Goal: Information Seeking & Learning: Learn about a topic

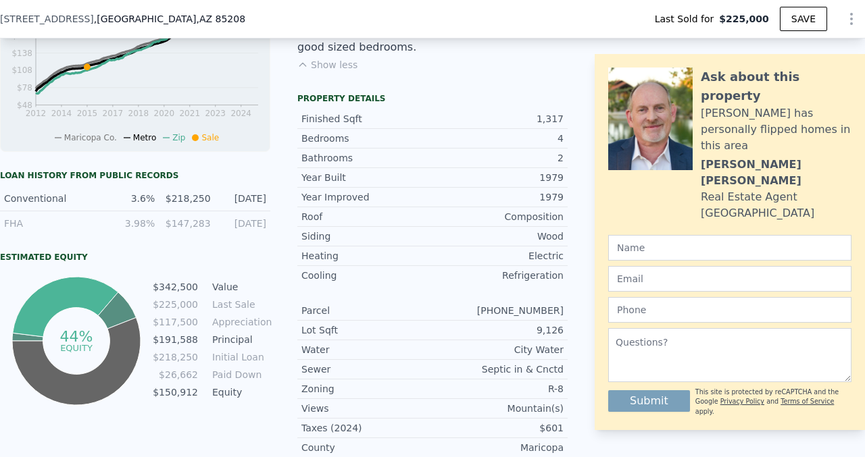
scroll to position [173, 0]
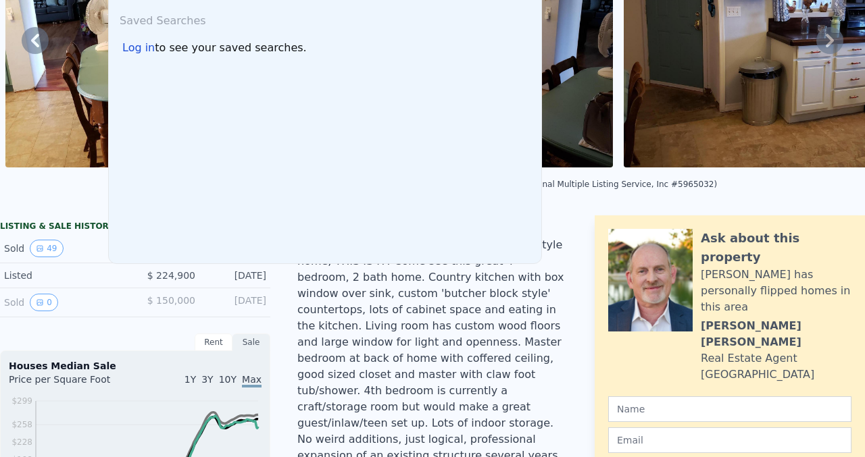
scroll to position [0, 0]
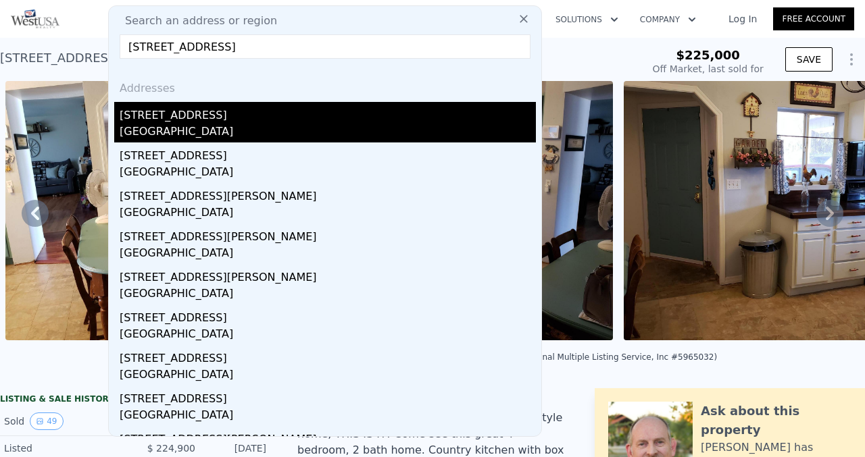
type input "[STREET_ADDRESS]"
click at [246, 129] on div "[GEOGRAPHIC_DATA]" at bounding box center [328, 133] width 416 height 19
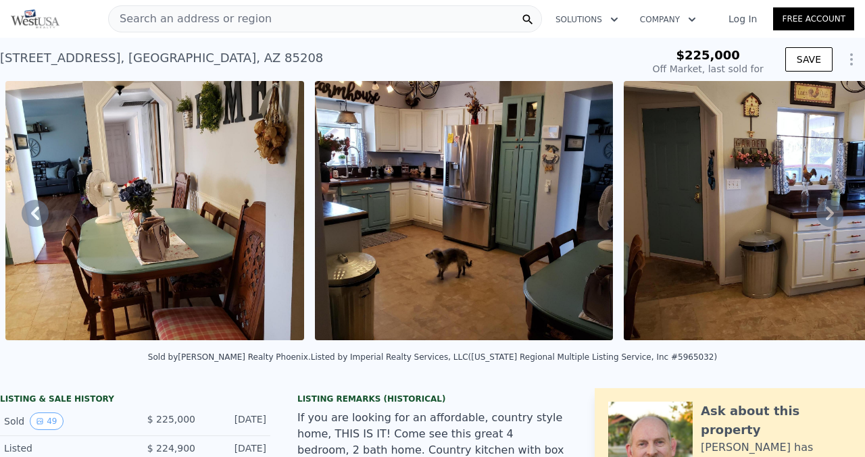
click at [217, 127] on img at bounding box center [154, 210] width 299 height 259
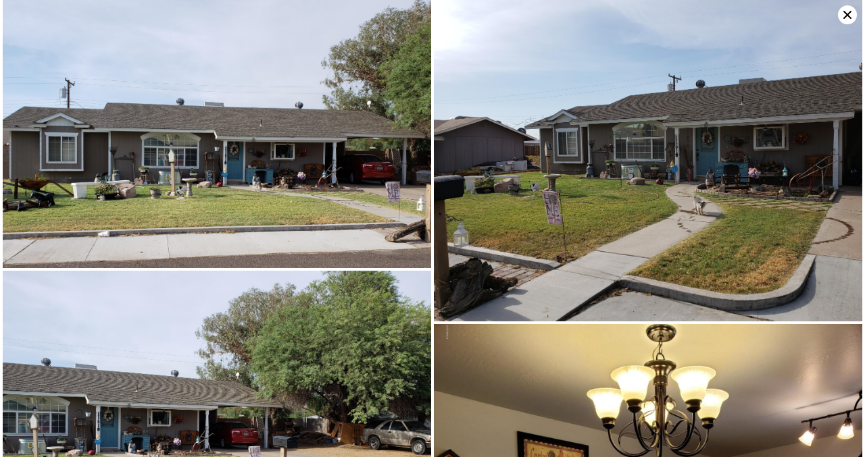
click at [844, 14] on icon at bounding box center [847, 14] width 19 height 19
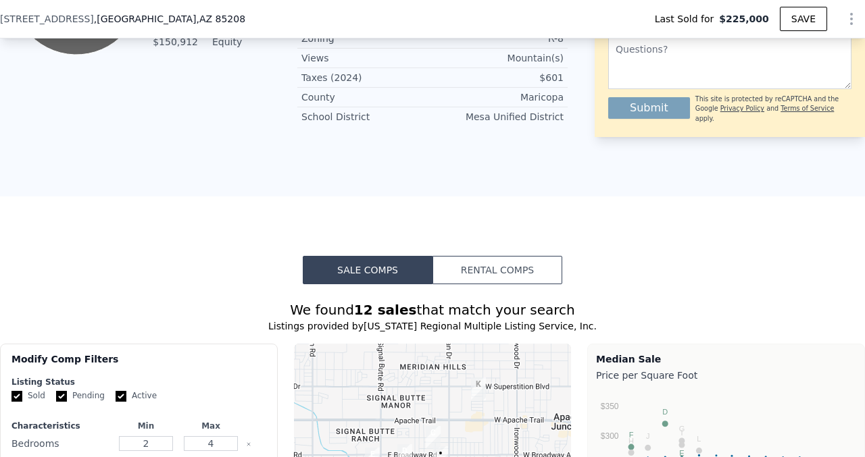
scroll to position [1220, 0]
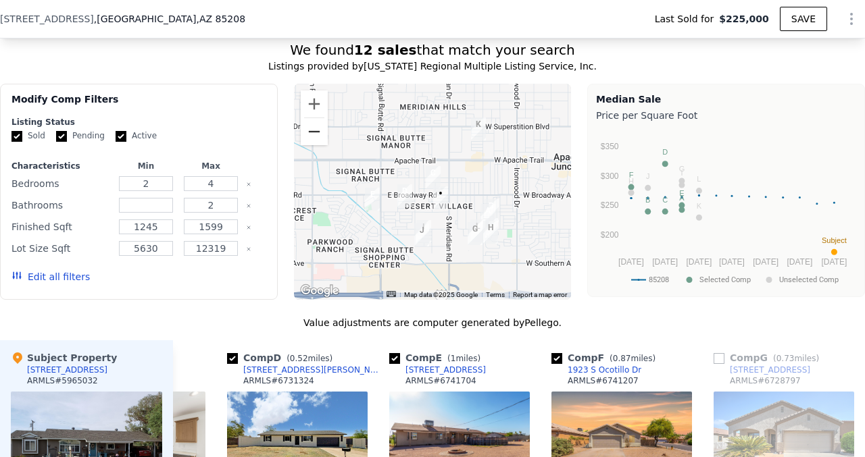
click at [321, 118] on button "Zoom out" at bounding box center [314, 131] width 27 height 27
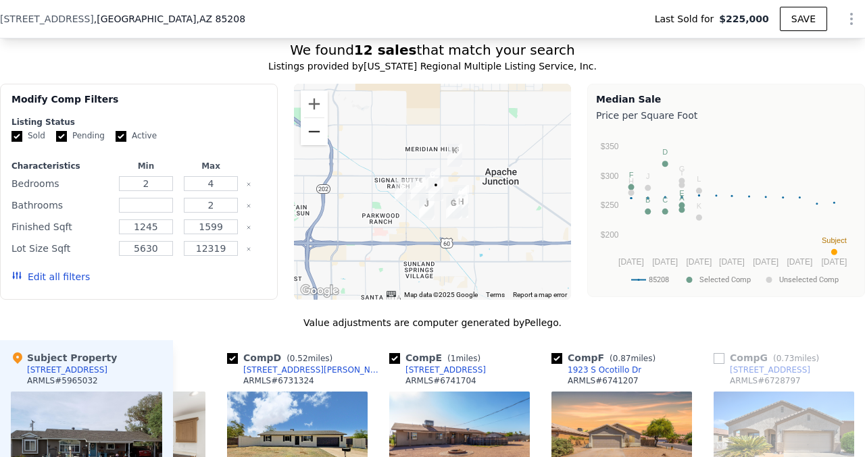
click at [319, 118] on button "Zoom out" at bounding box center [314, 131] width 27 height 27
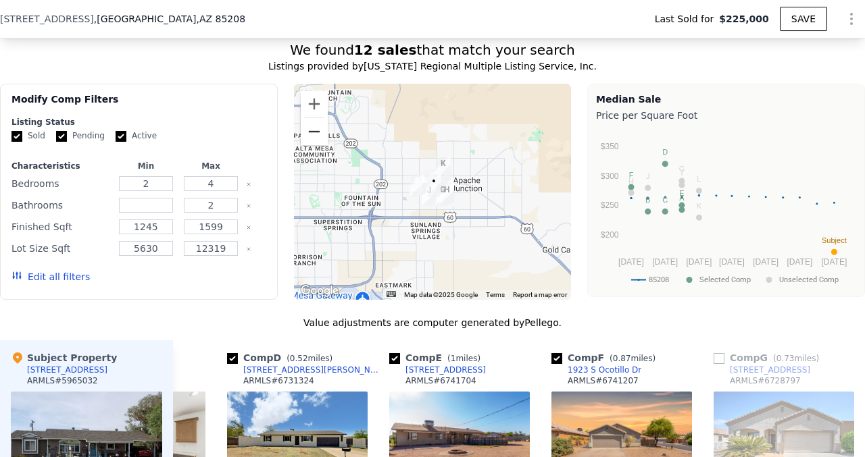
click at [319, 118] on button "Zoom out" at bounding box center [314, 131] width 27 height 27
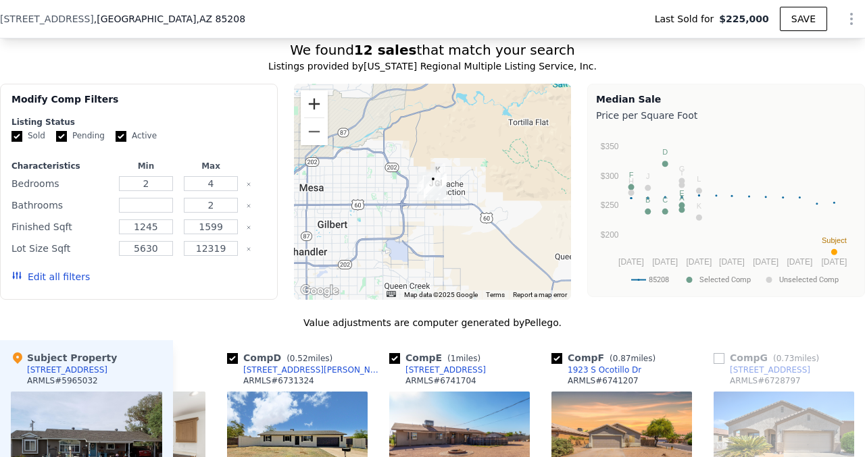
click at [317, 91] on button "Zoom in" at bounding box center [314, 104] width 27 height 27
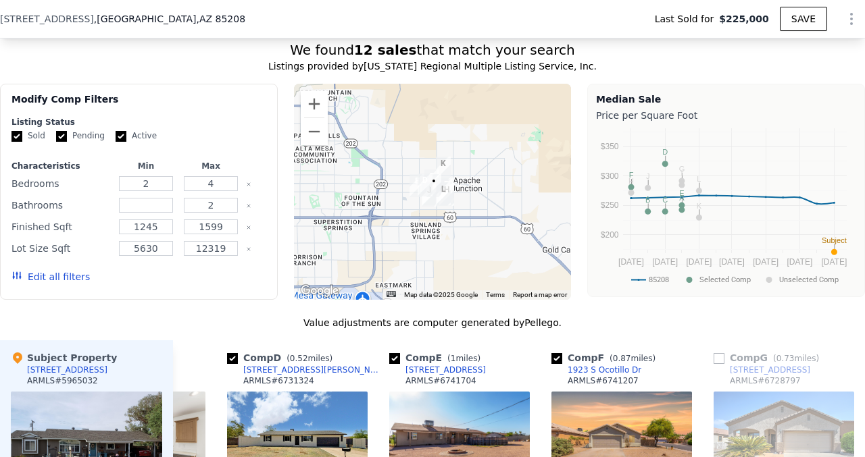
click at [58, 270] on button "Edit all filters" at bounding box center [50, 277] width 78 height 14
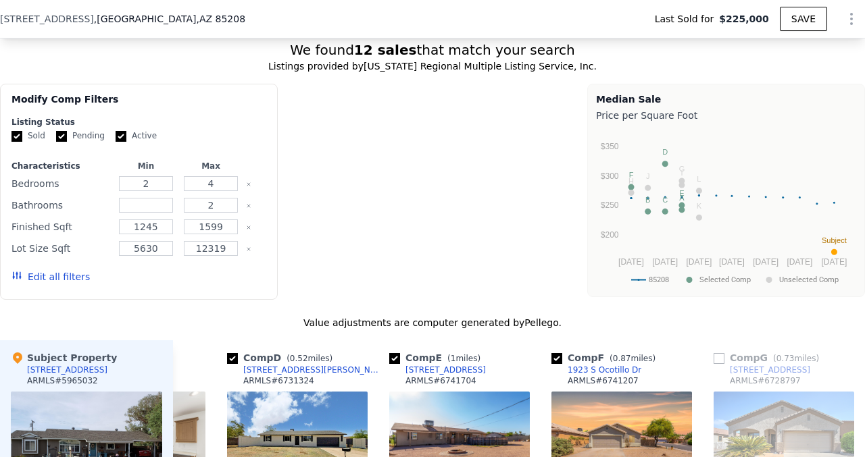
scroll to position [1133, 0]
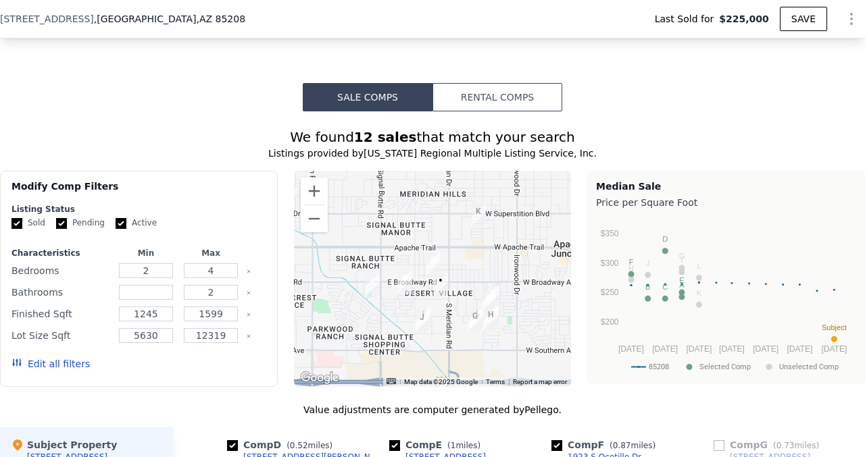
click at [44, 357] on button "Edit all filters" at bounding box center [50, 364] width 78 height 14
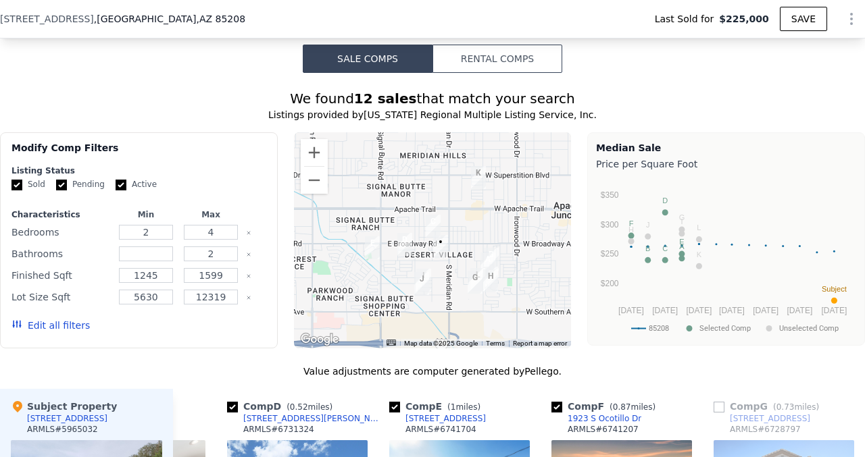
scroll to position [1239, 0]
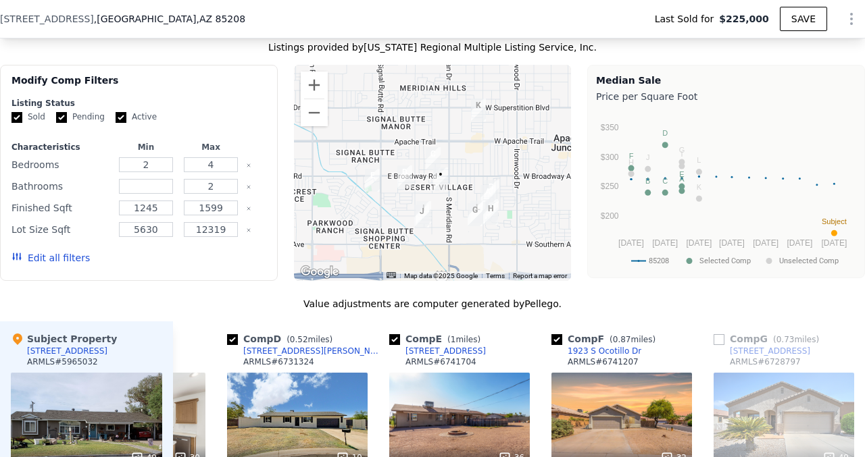
click at [14, 251] on icon "button" at bounding box center [16, 256] width 11 height 11
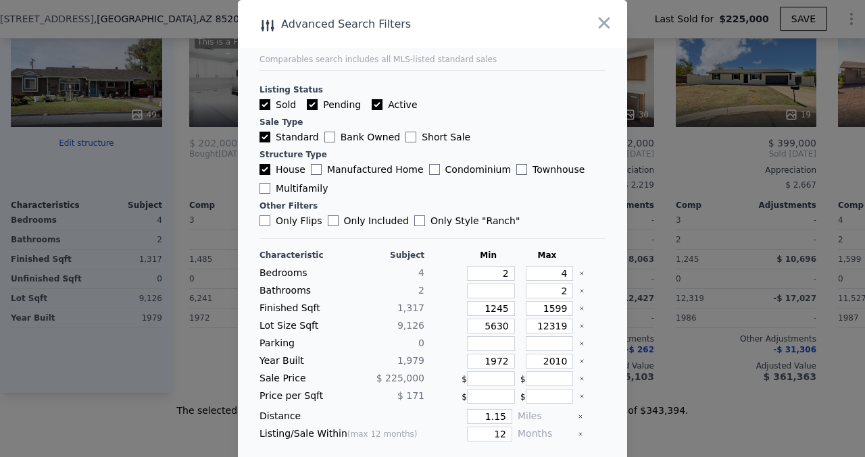
scroll to position [33, 0]
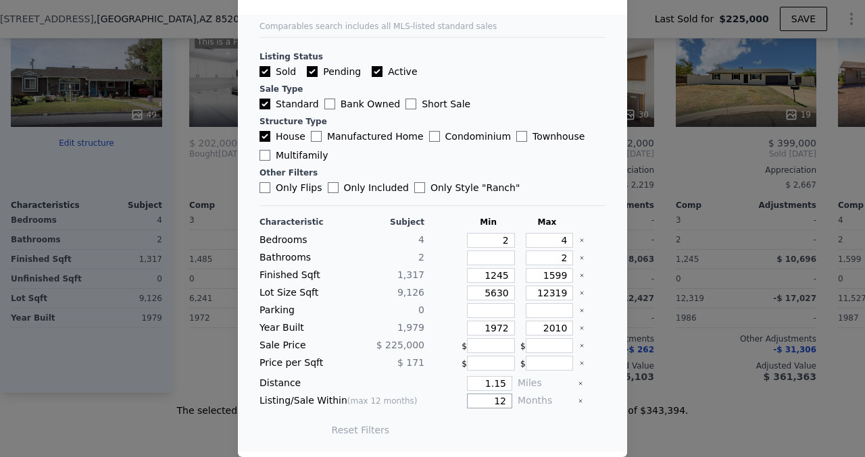
drag, startPoint x: 496, startPoint y: 401, endPoint x: 512, endPoint y: 401, distance: 16.2
click at [512, 401] on div "Listing/Sale Within (max 12 months) 12 Months" at bounding box center [432, 401] width 346 height 15
type input "6"
click at [507, 383] on input "1.15" at bounding box center [489, 383] width 45 height 15
type input "1"
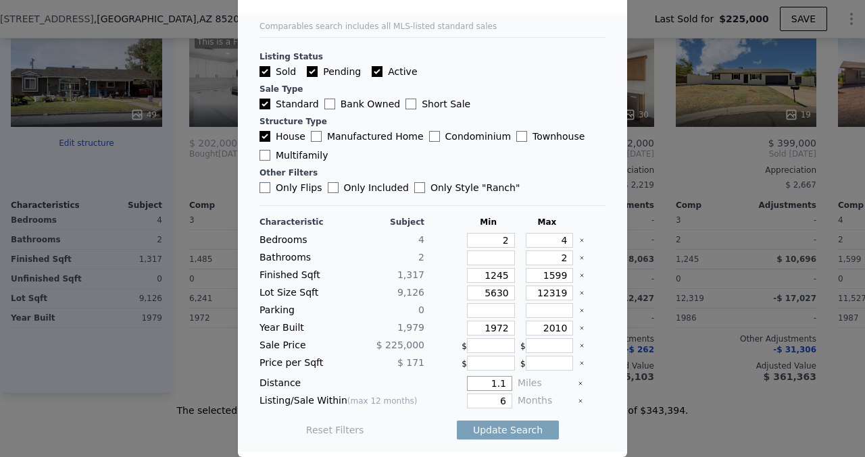
drag, startPoint x: 506, startPoint y: 386, endPoint x: 482, endPoint y: 383, distance: 24.5
click at [482, 383] on input "1.1" at bounding box center [489, 383] width 45 height 15
type input "2"
click at [430, 423] on div "Reset Filters Update Search" at bounding box center [432, 430] width 346 height 38
click at [482, 430] on button "Update Search" at bounding box center [508, 430] width 102 height 19
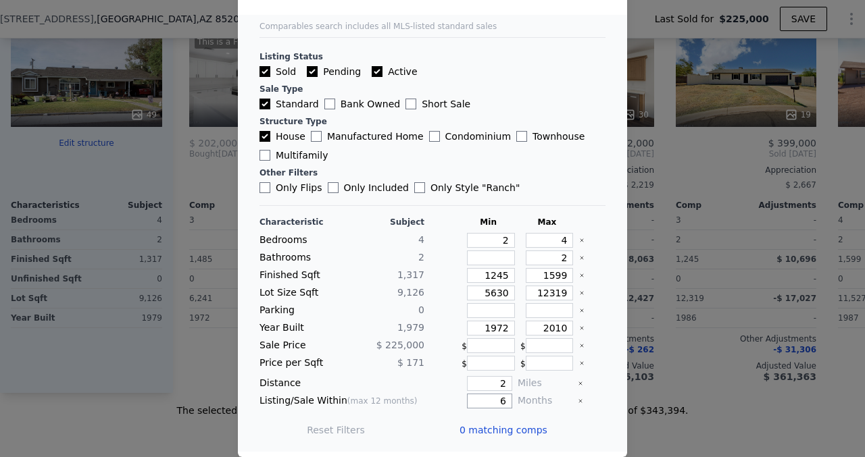
drag, startPoint x: 507, startPoint y: 399, endPoint x: 492, endPoint y: 399, distance: 14.9
click at [492, 399] on input "6" at bounding box center [489, 401] width 45 height 15
type input "9"
click at [482, 434] on button "Update Search" at bounding box center [508, 430] width 102 height 19
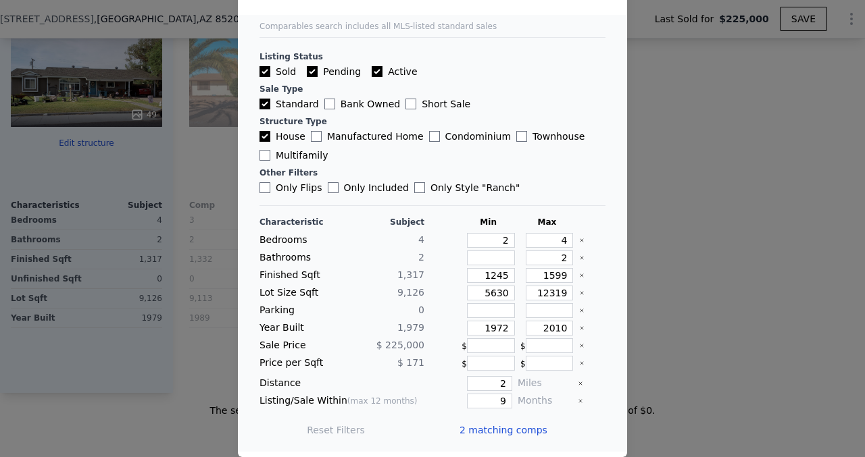
click at [669, 109] on div at bounding box center [432, 228] width 865 height 457
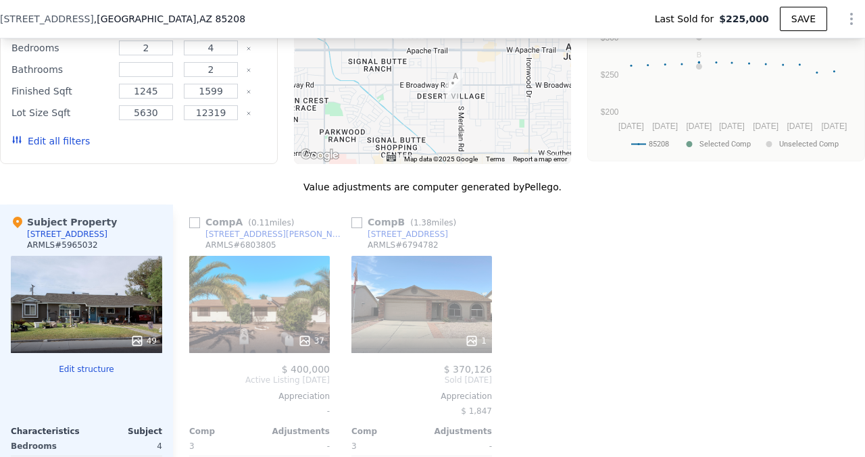
scroll to position [1219, 0]
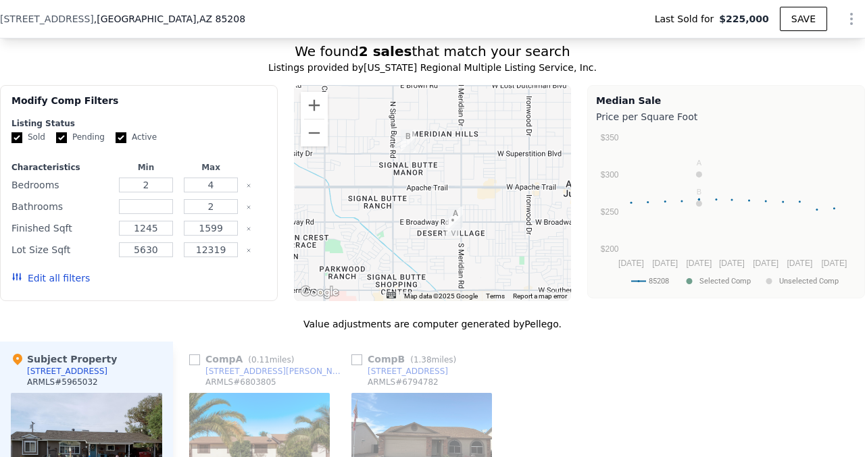
click at [28, 272] on button "Edit all filters" at bounding box center [50, 279] width 78 height 14
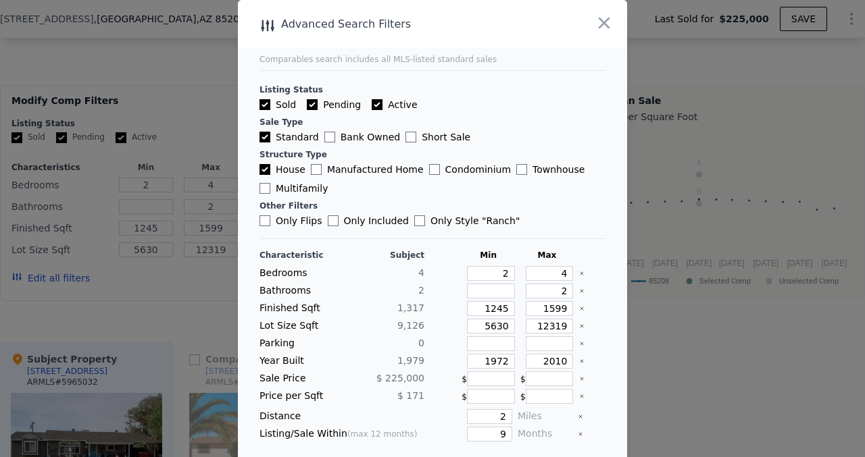
scroll to position [33, 0]
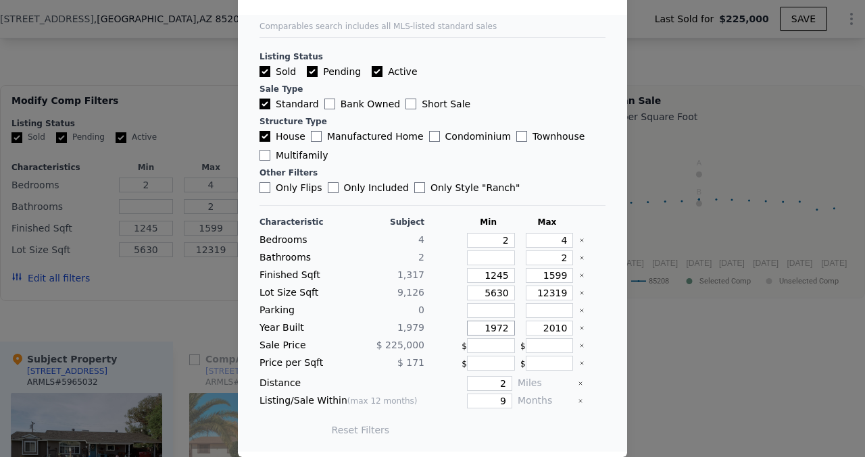
click at [509, 328] on input "1972" at bounding box center [491, 328] width 48 height 15
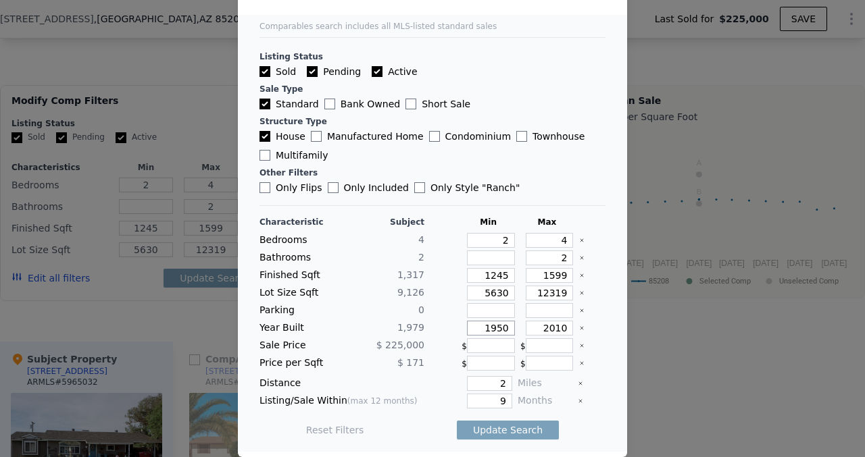
type input "1950"
click at [509, 274] on input "1245" at bounding box center [491, 275] width 48 height 15
type input "12"
type input "124"
type input "12"
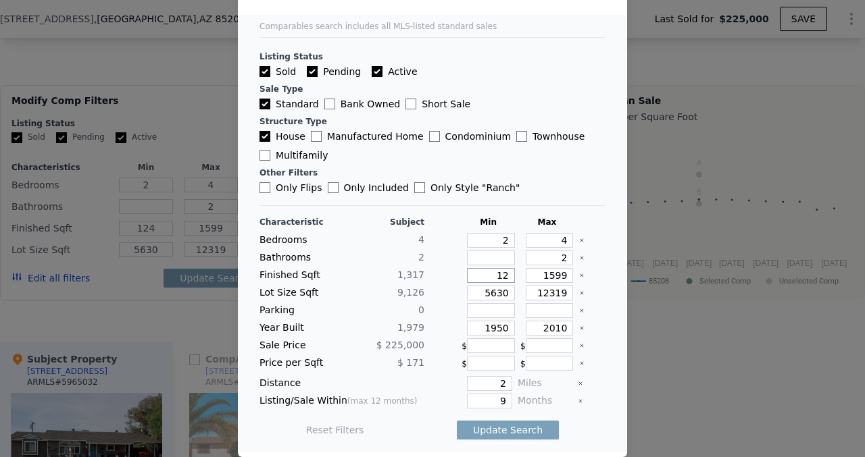
type input "12"
type input "1"
type input "11"
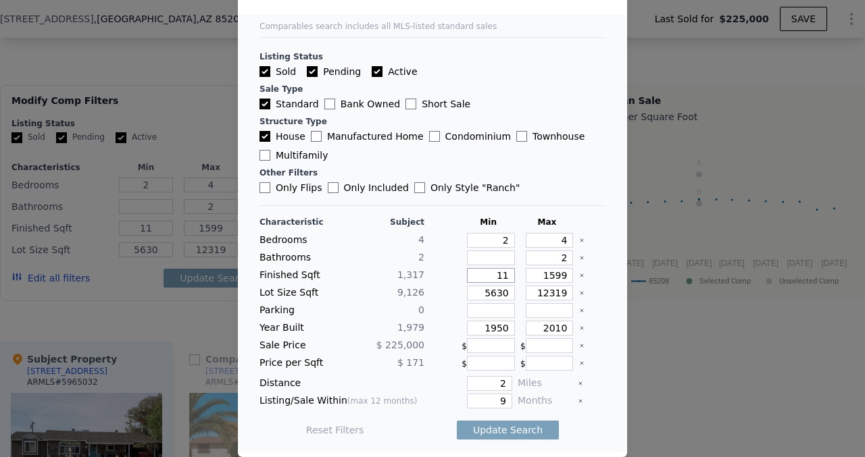
type input "110"
type input "1100"
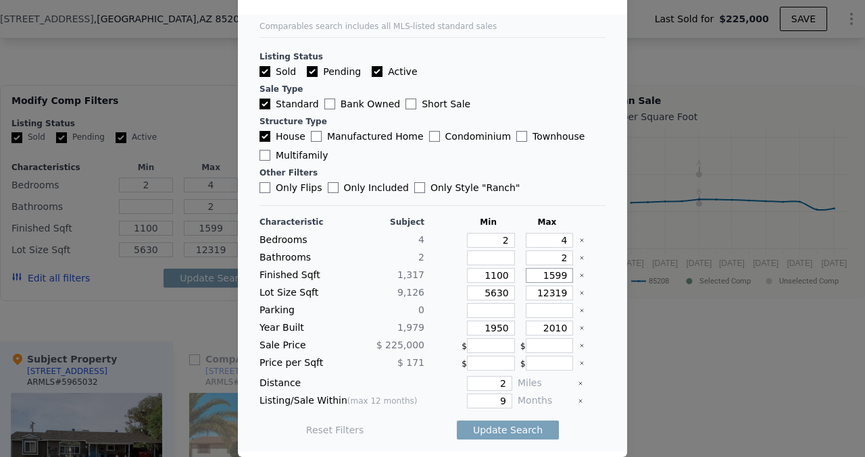
click at [568, 272] on input "1599" at bounding box center [550, 275] width 48 height 15
type input "159"
type input "1"
type input "15"
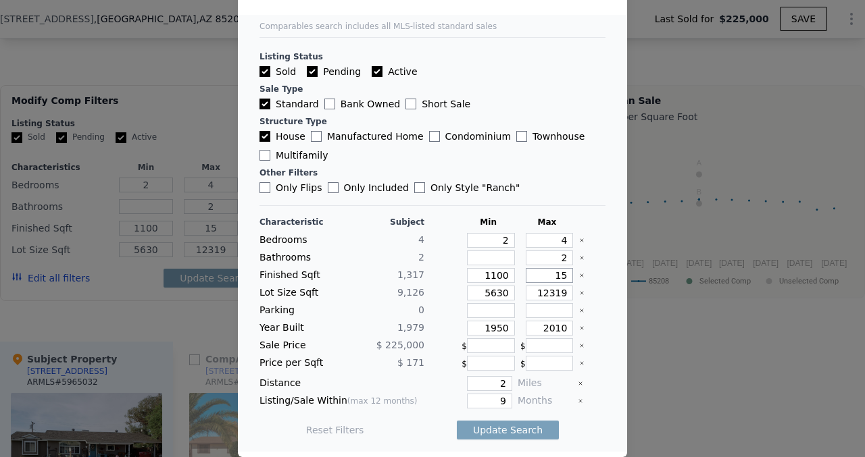
type input "1"
type input "160"
type input "16"
type input "160"
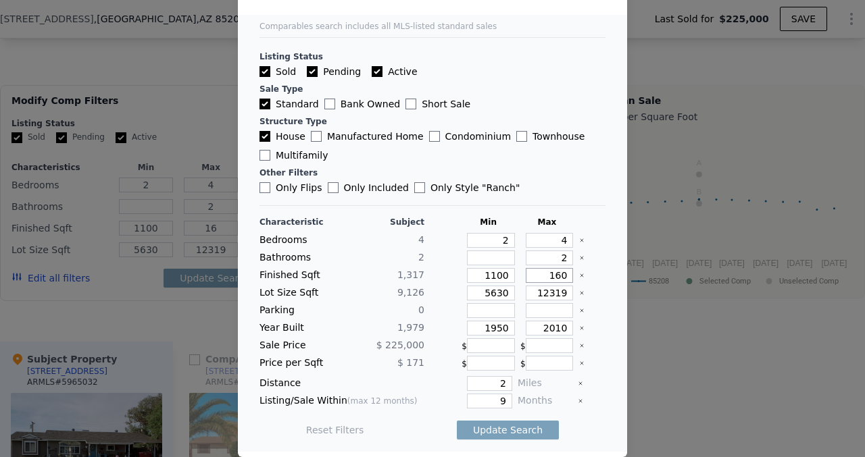
type input "160"
type input "1600"
click at [523, 432] on button "Update Search" at bounding box center [508, 430] width 102 height 19
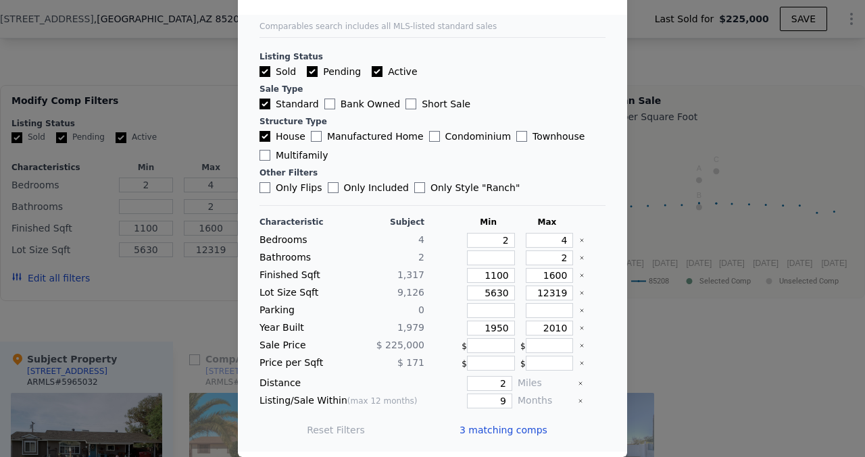
click at [731, 313] on div at bounding box center [432, 228] width 865 height 457
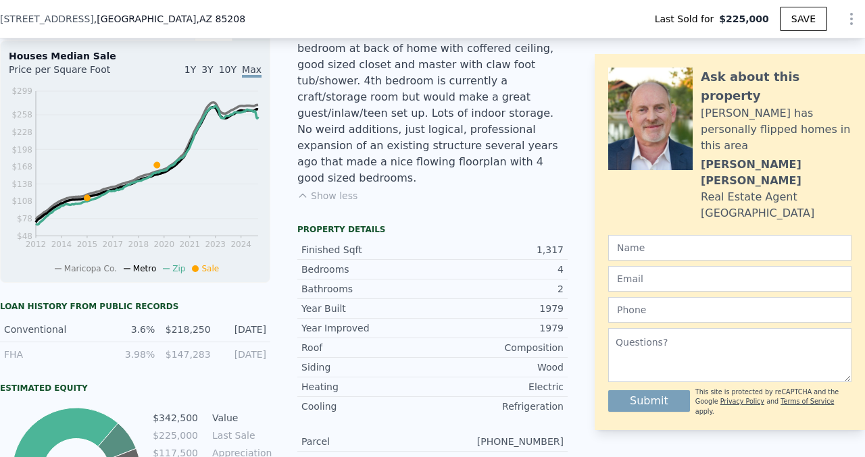
scroll to position [258, 0]
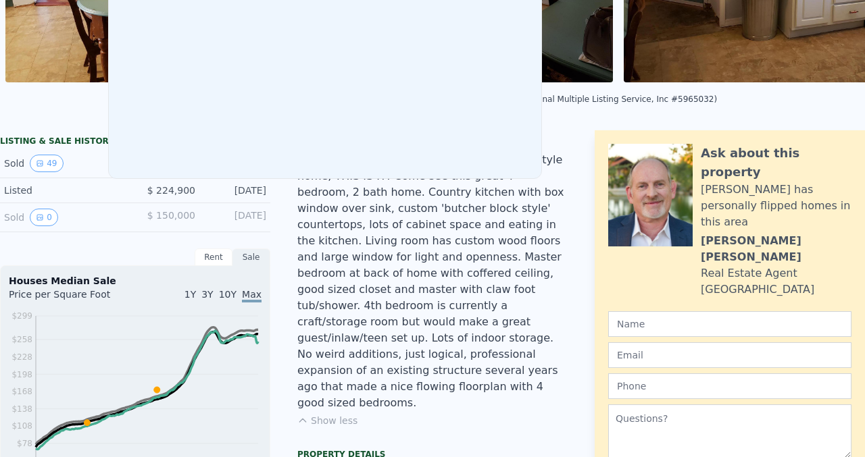
scroll to position [0, 0]
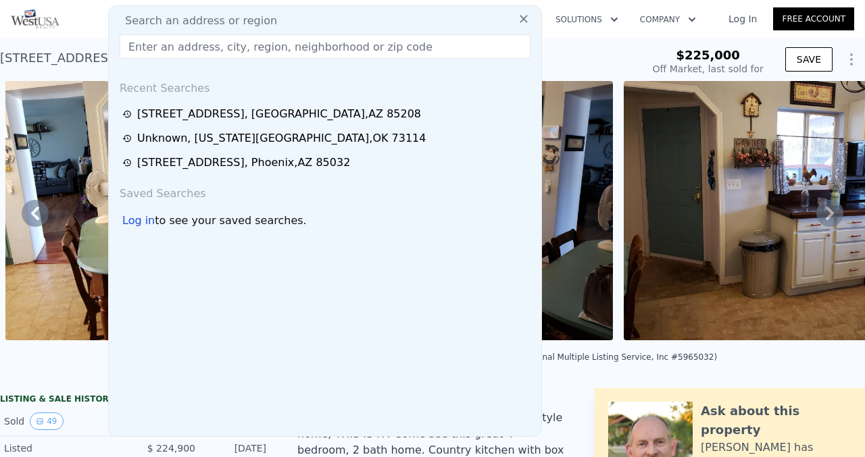
type input "r"
type input "1245"
type input "1599"
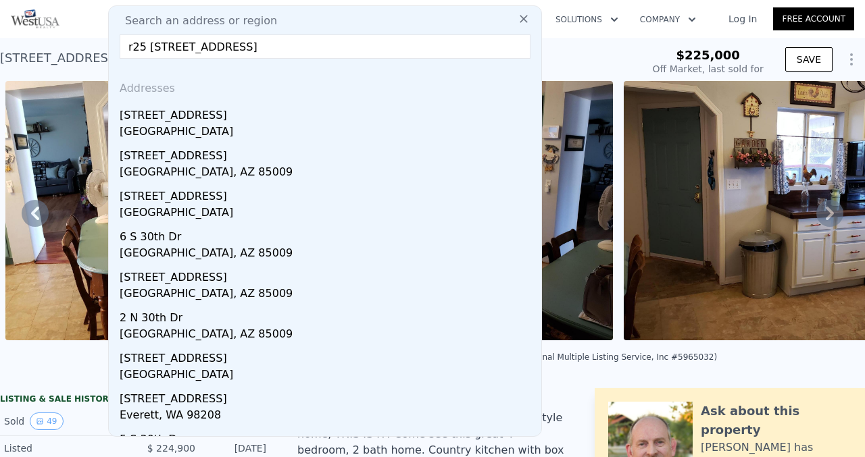
click at [133, 48] on input "r25 [STREET_ADDRESS]" at bounding box center [325, 46] width 411 height 24
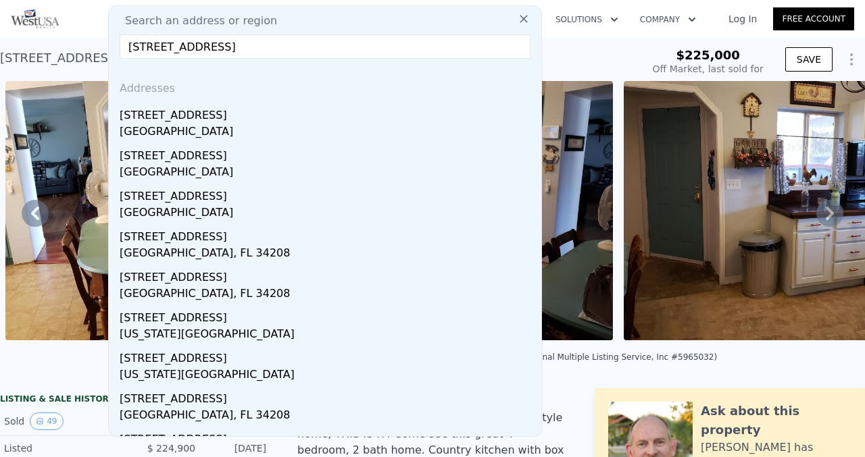
drag, startPoint x: 332, startPoint y: 45, endPoint x: 218, endPoint y: 46, distance: 114.2
click at [218, 46] on input "[STREET_ADDRESS]" at bounding box center [325, 46] width 411 height 24
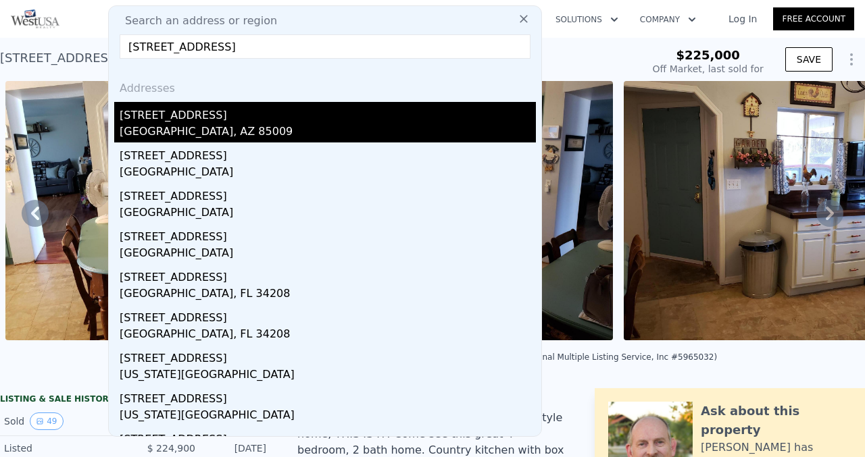
type input "[STREET_ADDRESS]"
click at [191, 120] on div "[STREET_ADDRESS]" at bounding box center [328, 113] width 416 height 22
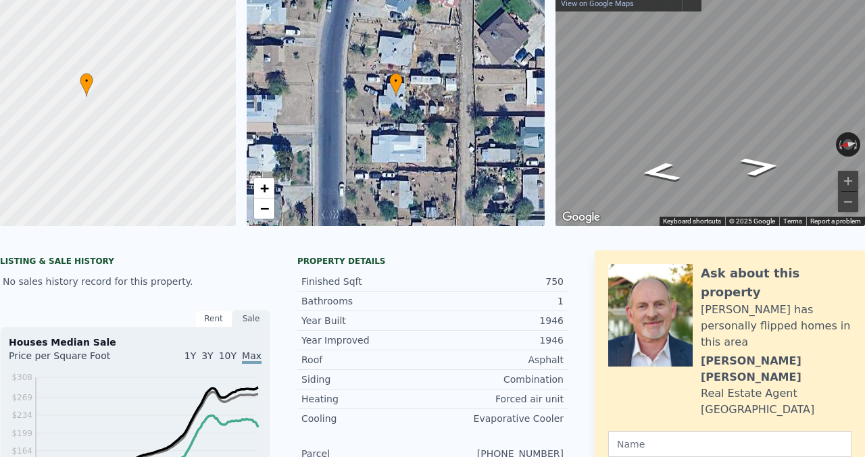
scroll to position [5, 0]
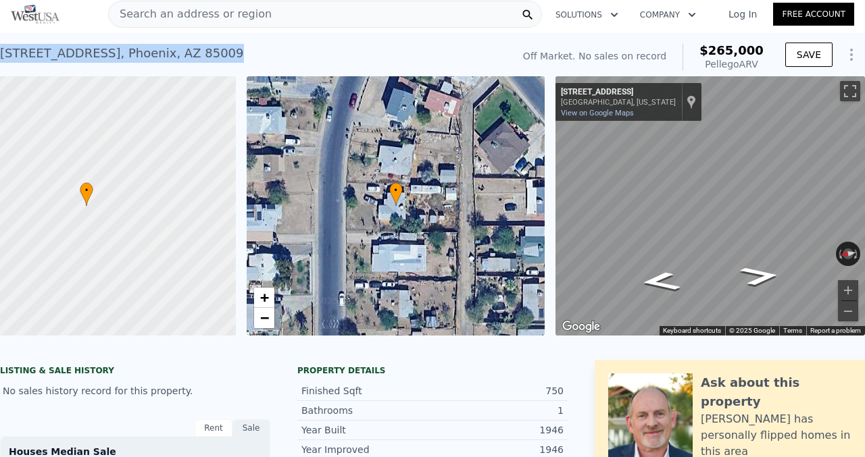
drag, startPoint x: 197, startPoint y: 53, endPoint x: 0, endPoint y: 49, distance: 197.3
click at [0, 49] on div "[STREET_ADDRESS] No sales on record (~ARV $265k )" at bounding box center [253, 58] width 507 height 38
copy div "[STREET_ADDRESS]"
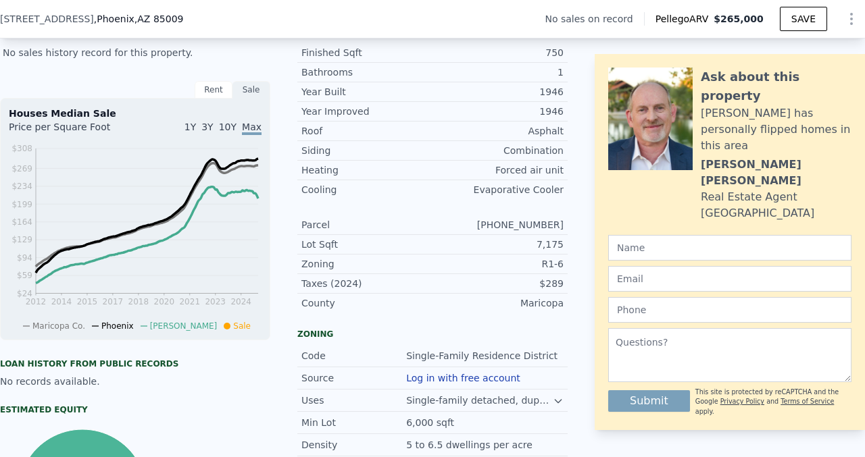
scroll to position [138, 0]
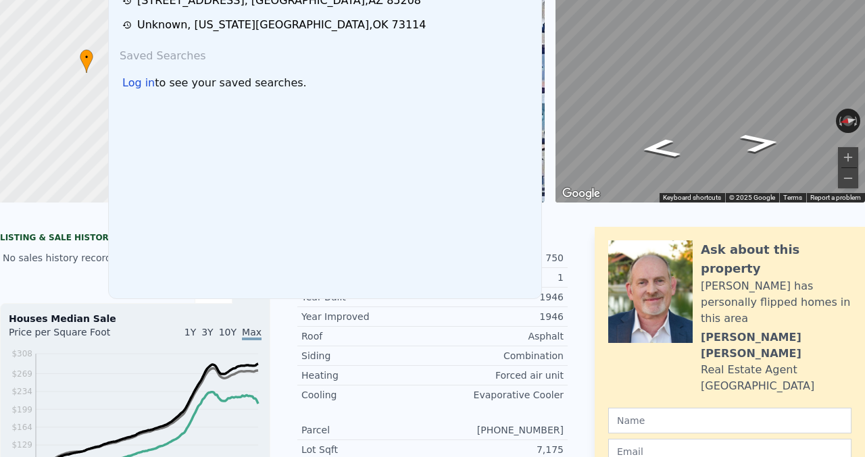
scroll to position [0, 0]
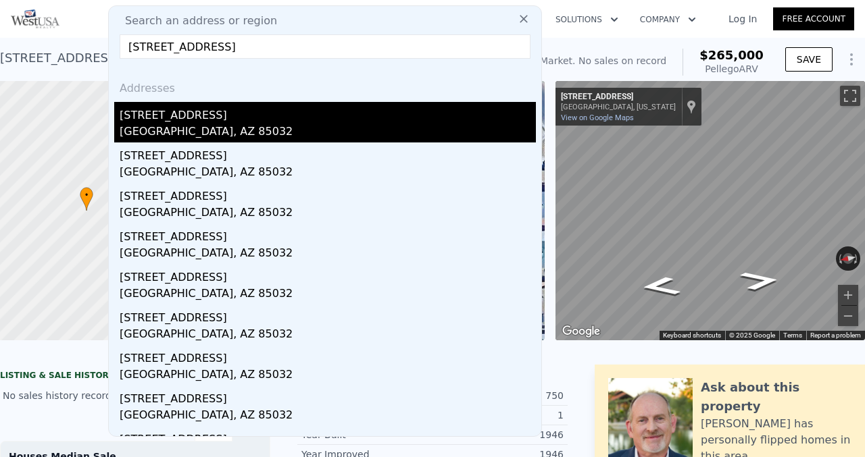
type input "[STREET_ADDRESS]"
click at [240, 115] on div "[STREET_ADDRESS]" at bounding box center [328, 113] width 416 height 22
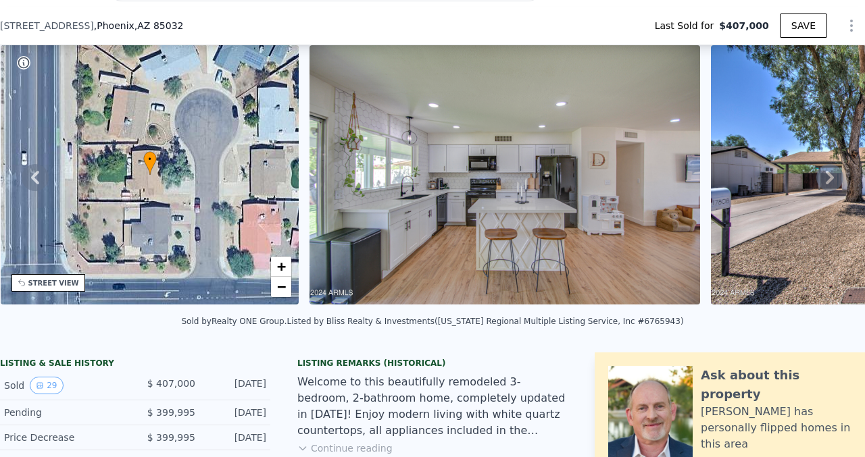
scroll to position [94, 0]
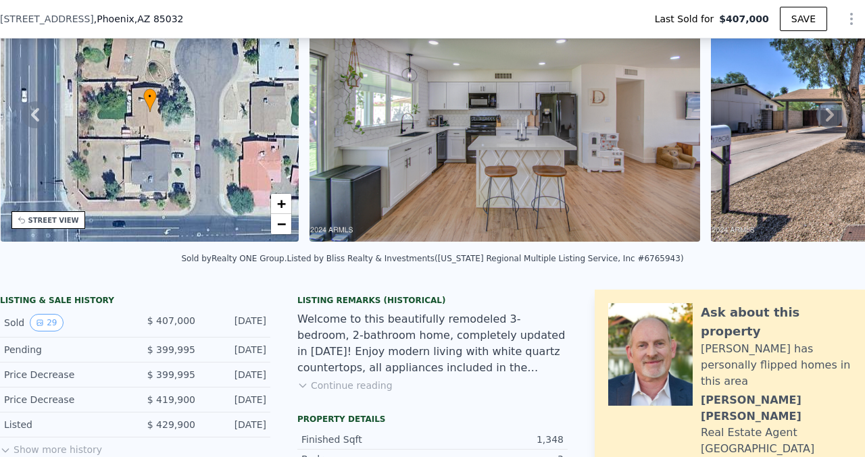
type input "$ 409,000"
type input "-$ 42,077"
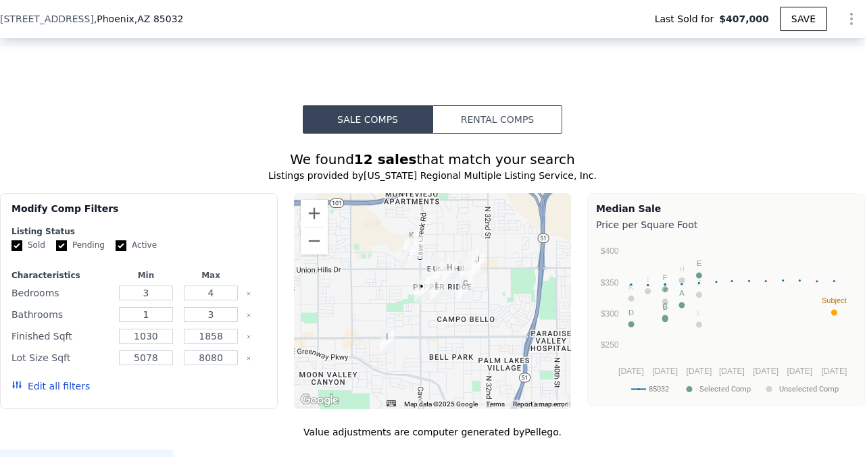
scroll to position [1200, 0]
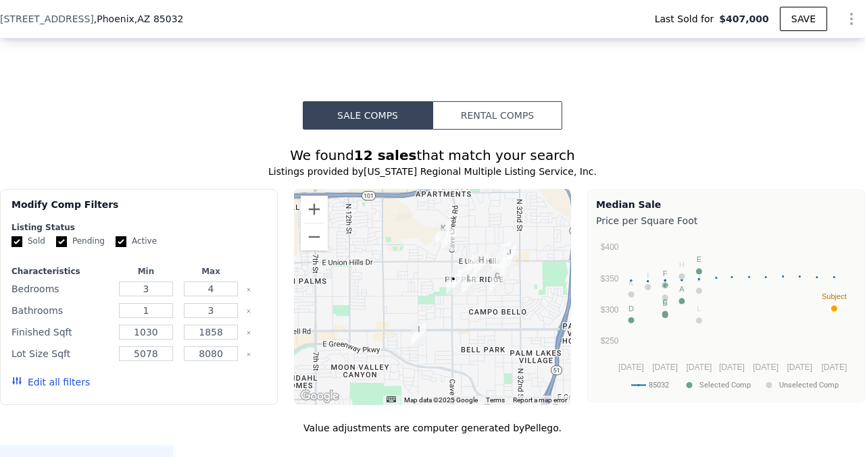
drag, startPoint x: 440, startPoint y: 304, endPoint x: 474, endPoint y: 301, distance: 33.9
click at [474, 301] on div at bounding box center [433, 297] width 278 height 216
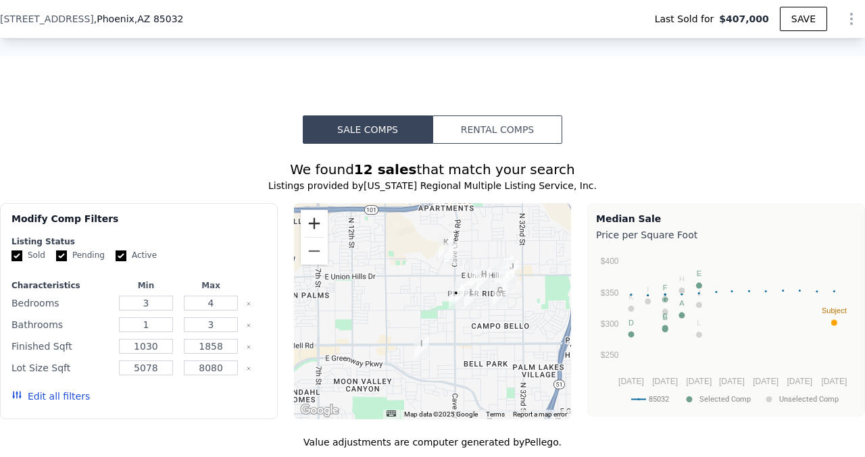
click at [310, 222] on button "Zoom in" at bounding box center [314, 223] width 27 height 27
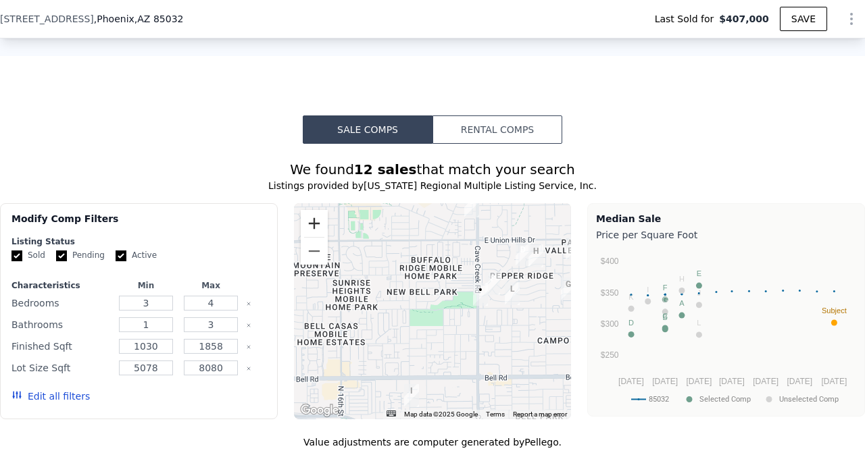
click at [310, 222] on button "Zoom in" at bounding box center [314, 223] width 27 height 27
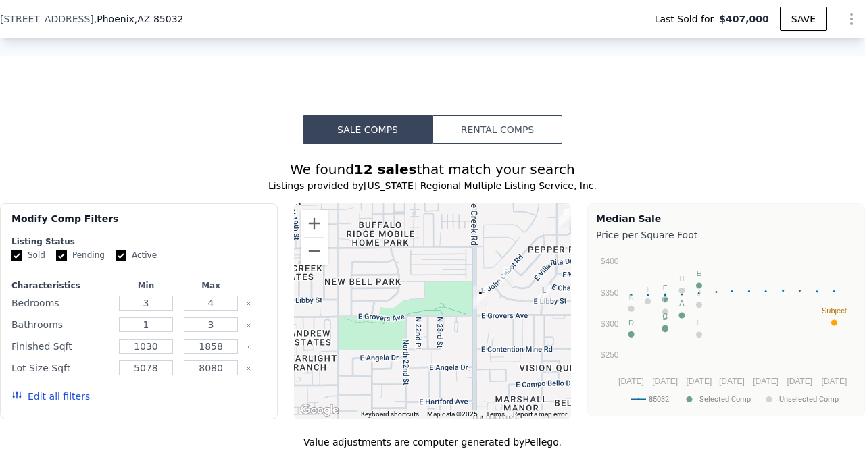
drag, startPoint x: 472, startPoint y: 330, endPoint x: 415, endPoint y: 343, distance: 58.2
click at [415, 343] on div at bounding box center [433, 311] width 278 height 216
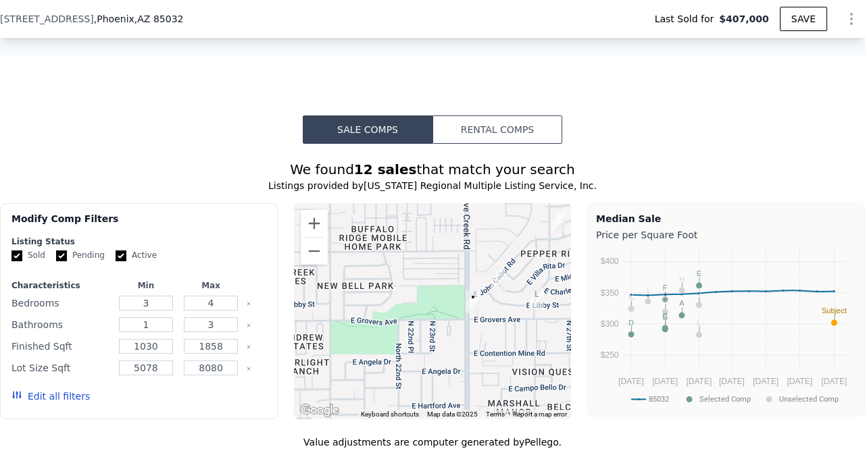
click at [53, 398] on button "Edit all filters" at bounding box center [50, 397] width 78 height 14
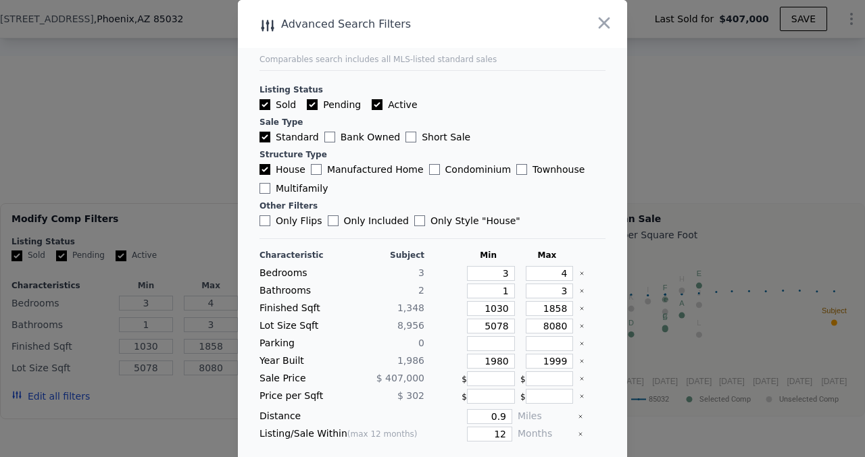
scroll to position [33, 0]
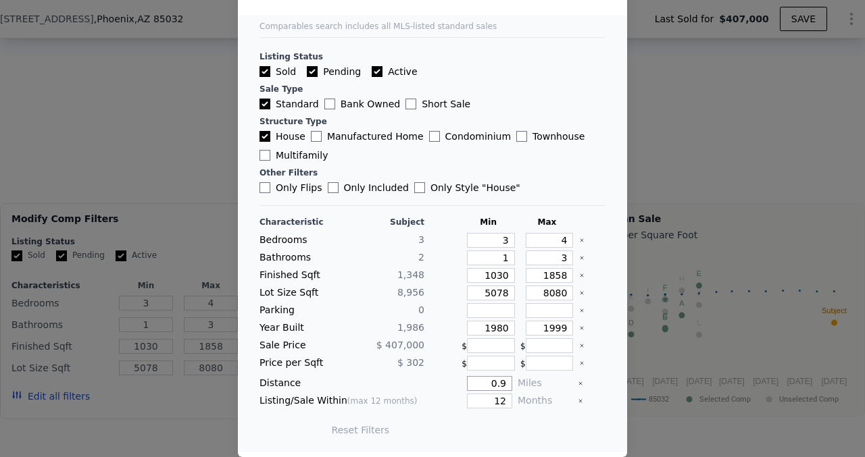
click at [508, 385] on input "0.9" at bounding box center [489, 383] width 45 height 15
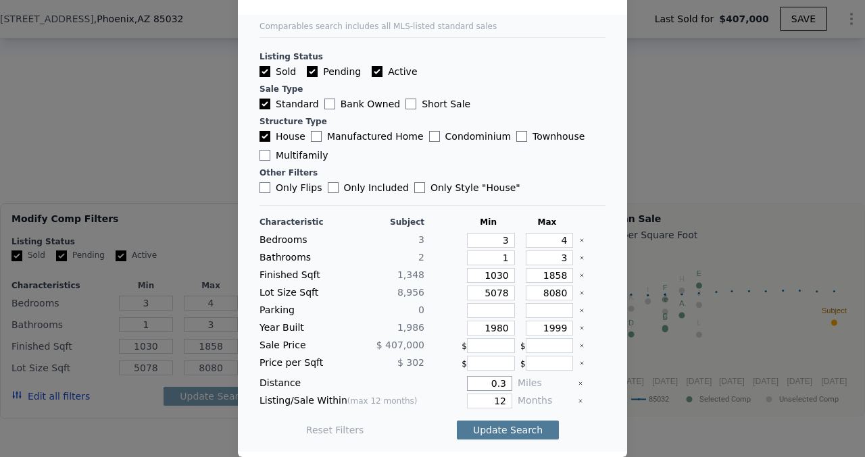
type input "0.3"
click at [520, 428] on button "Update Search" at bounding box center [508, 430] width 102 height 19
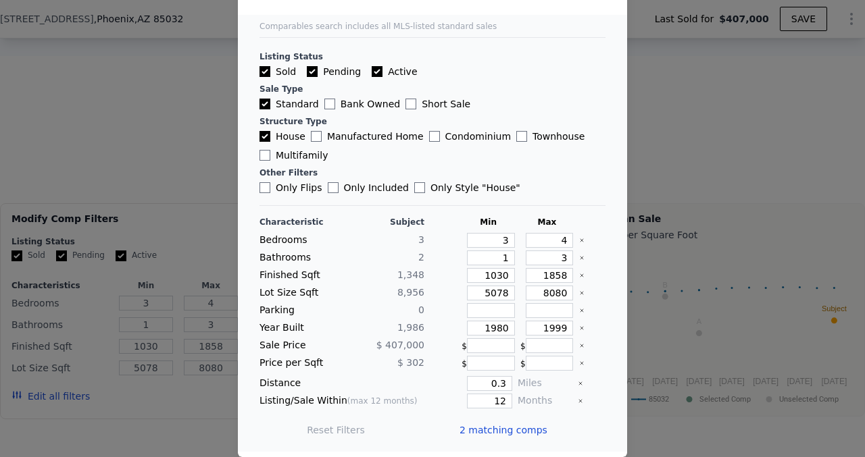
click at [644, 428] on div at bounding box center [432, 228] width 865 height 457
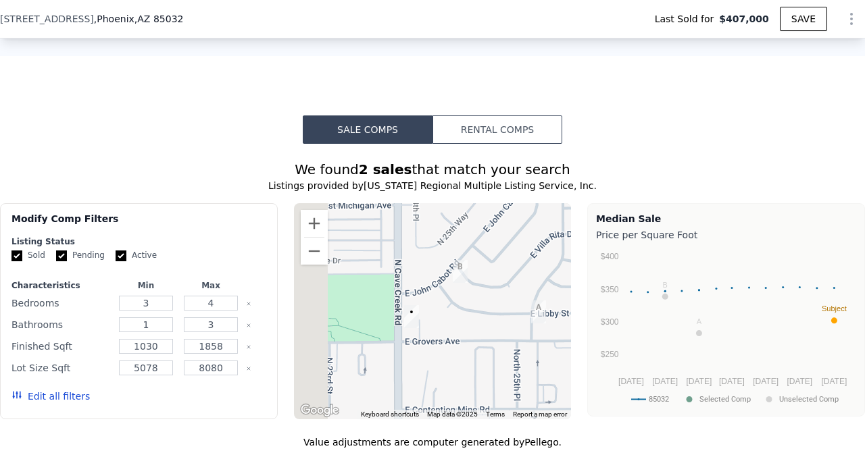
drag, startPoint x: 430, startPoint y: 353, endPoint x: 512, endPoint y: 344, distance: 82.9
click at [512, 344] on div at bounding box center [433, 311] width 278 height 216
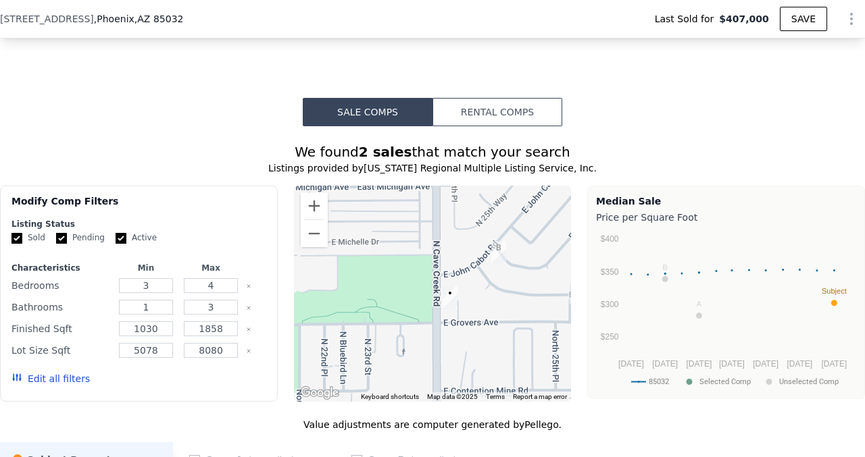
scroll to position [1204, 0]
drag, startPoint x: 510, startPoint y: 339, endPoint x: 497, endPoint y: 339, distance: 12.8
click at [497, 339] on div at bounding box center [433, 293] width 278 height 216
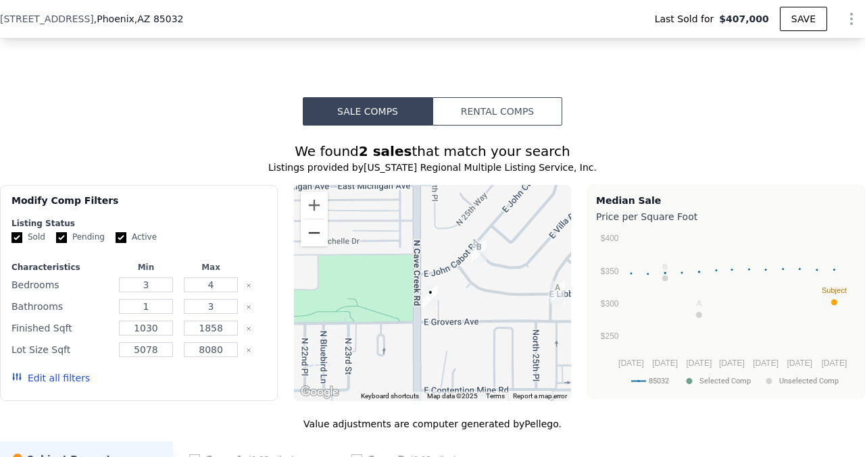
click at [310, 228] on button "Zoom out" at bounding box center [314, 233] width 27 height 27
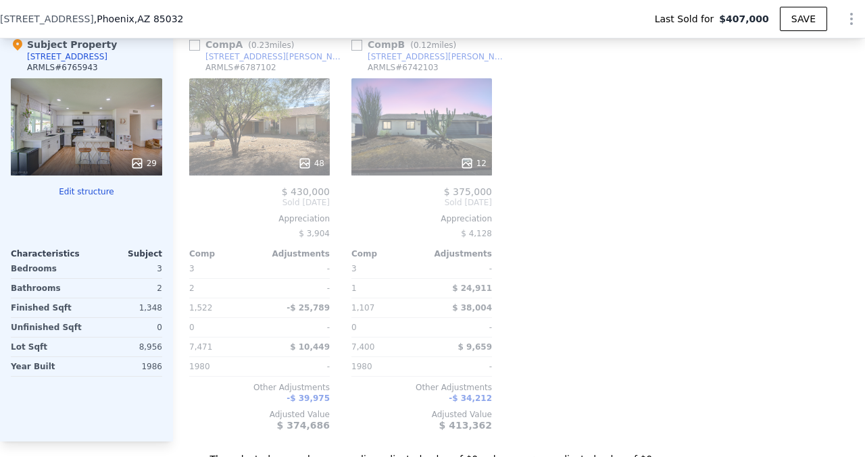
scroll to position [1620, 0]
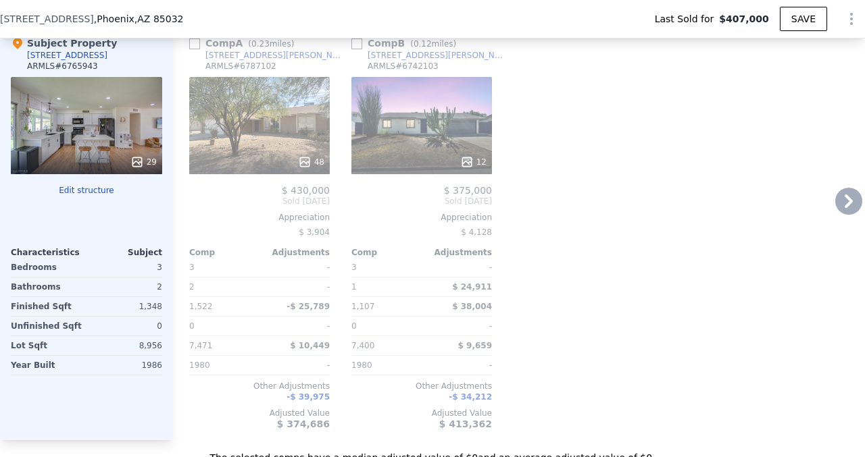
click at [304, 165] on icon at bounding box center [305, 162] width 14 height 14
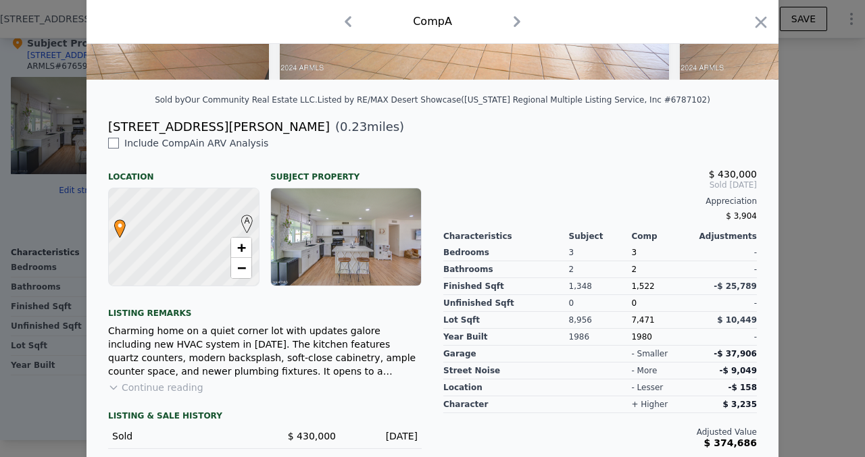
scroll to position [320, 0]
